Goal: Communication & Community: Answer question/provide support

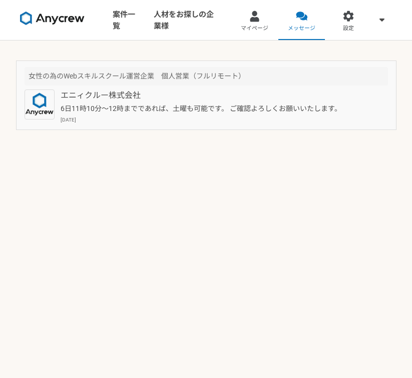
click at [224, 106] on p "6日11時10分〜12時までであれば、土曜も可能です。 ご確認よろしくお願いいたします。" at bounding box center [208, 109] width 295 height 11
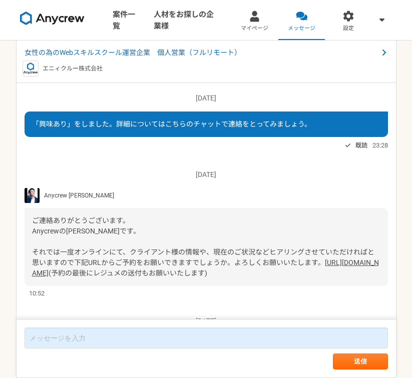
scroll to position [442, 0]
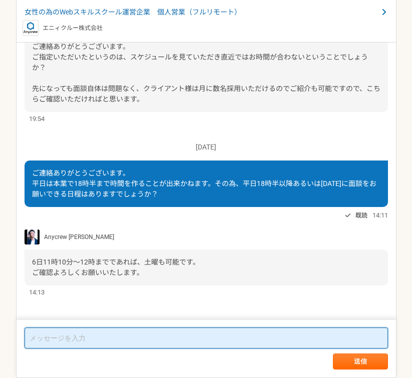
click at [165, 335] on textarea at bounding box center [206, 338] width 363 height 21
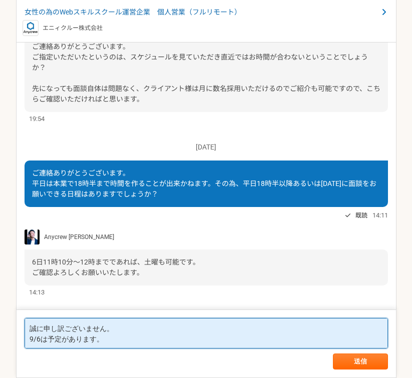
click at [32, 338] on textarea "誠に申し訳ございません。 9/6は予定があります。" at bounding box center [206, 333] width 363 height 31
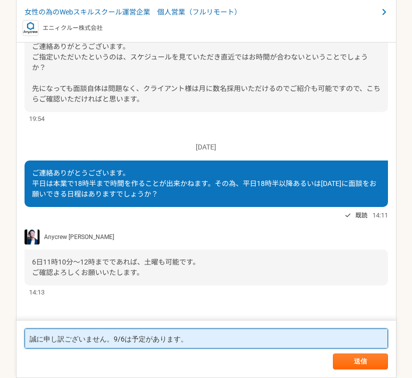
click at [202, 346] on textarea "誠に申し訳ございません。9/6は予定があります。" at bounding box center [206, 339] width 363 height 20
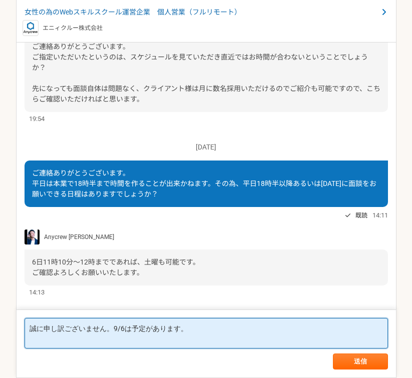
click at [165, 344] on textarea "誠に申し訳ございません。9/6は予定があります。" at bounding box center [206, 333] width 363 height 31
type textarea "誠に申し訳ございません。9/6は予定があります。 [DATE]もしくは[DATE]はいかがでしょうか。"
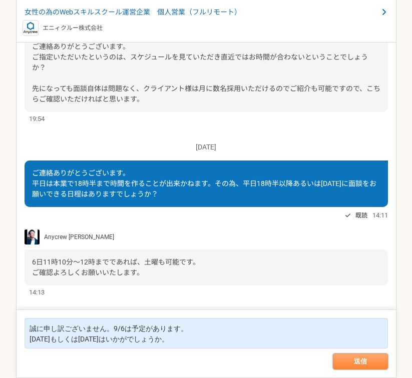
click at [363, 359] on button "送信" at bounding box center [360, 362] width 55 height 16
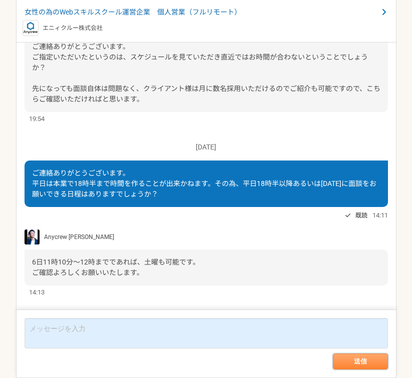
scroll to position [527, 0]
